Goal: Navigation & Orientation: Understand site structure

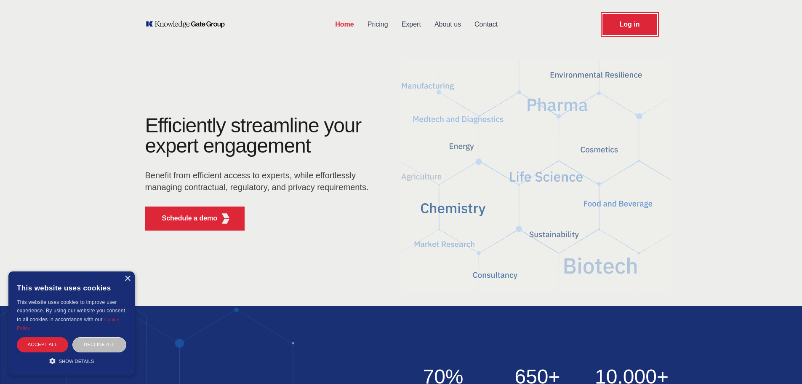
click at [628, 17] on link "Log in" at bounding box center [630, 24] width 55 height 21
click at [187, 26] on icon "KOL Knowledge Platform: Talk to Key External Experts (KEE)" at bounding box center [194, 25] width 61 height 8
click at [411, 24] on link "Expert" at bounding box center [411, 24] width 33 height 22
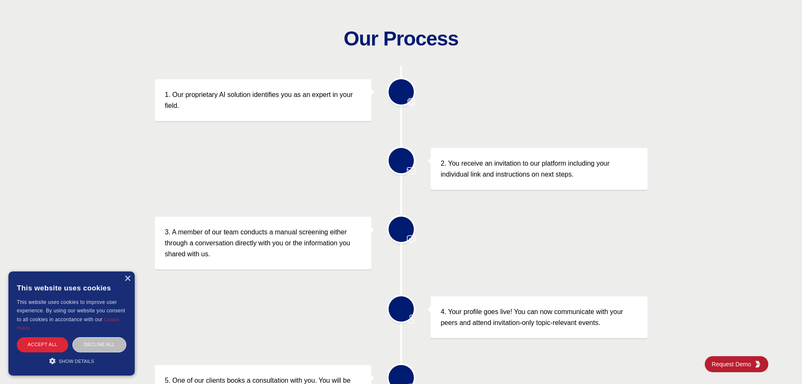
scroll to position [295, 0]
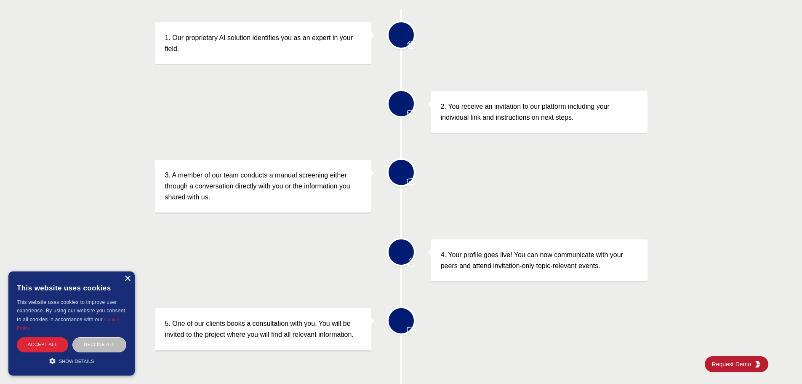
click at [126, 279] on div "×" at bounding box center [127, 278] width 6 height 6
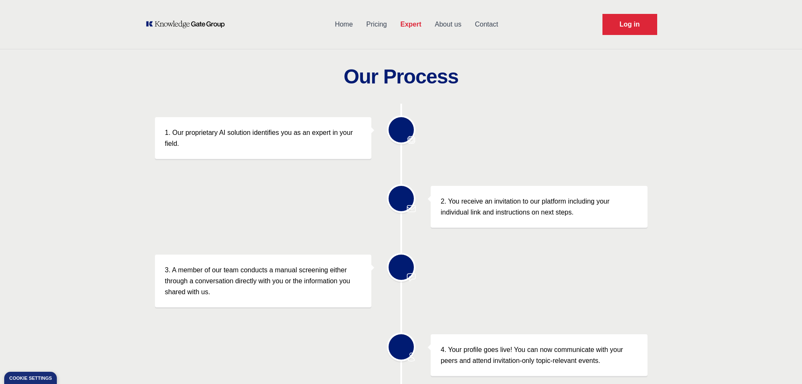
scroll to position [0, 0]
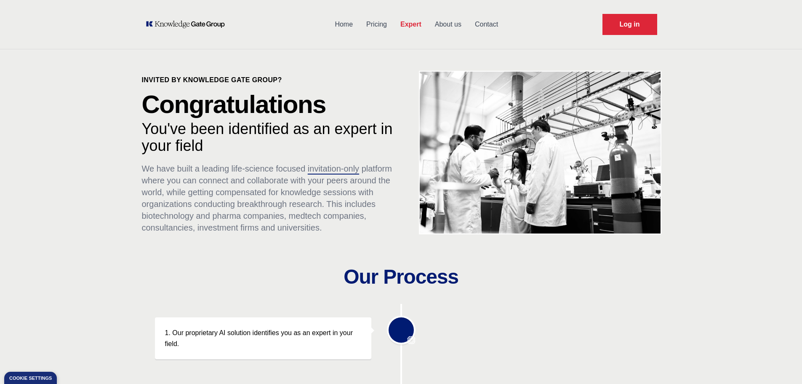
click at [440, 25] on link "About us" at bounding box center [448, 24] width 40 height 22
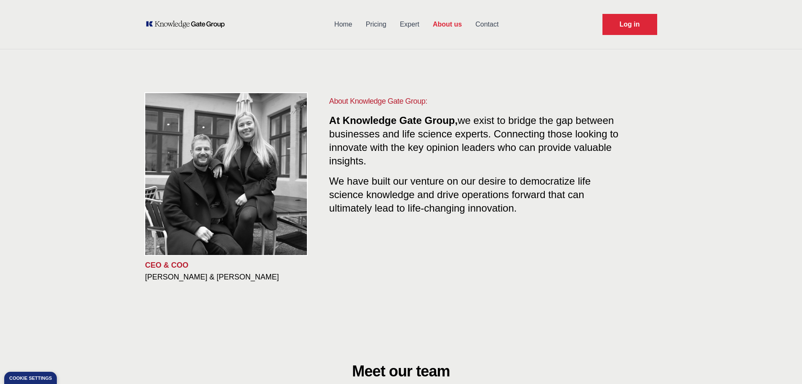
click at [485, 25] on link "Contact" at bounding box center [487, 24] width 37 height 22
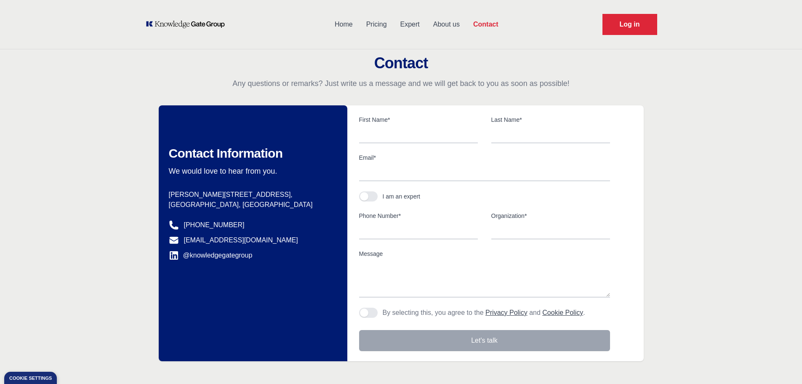
click at [338, 25] on link "Home" at bounding box center [344, 24] width 32 height 22
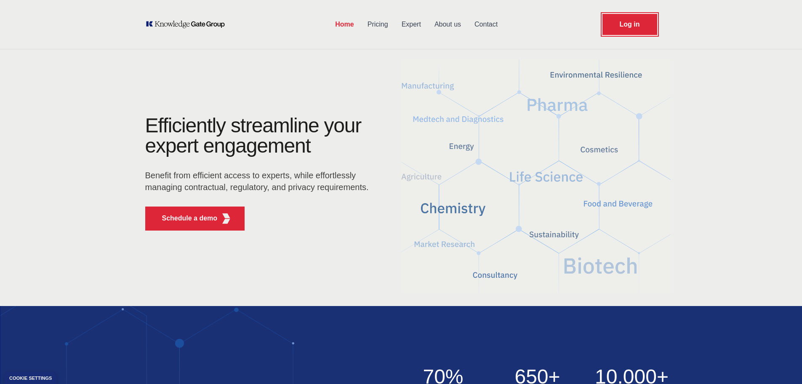
click at [618, 24] on link "Log in" at bounding box center [630, 24] width 55 height 21
